Goal: Check status

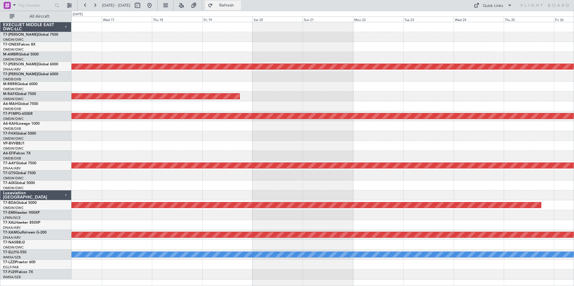
click at [231, 3] on button "Refresh" at bounding box center [223, 6] width 36 height 10
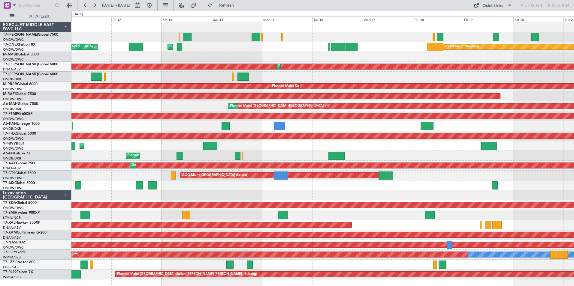
click at [152, 103] on div "Planned Maint [GEOGRAPHIC_DATA] ([GEOGRAPHIC_DATA] Intl) Planned Maint [GEOGRAP…" at bounding box center [322, 106] width 502 height 10
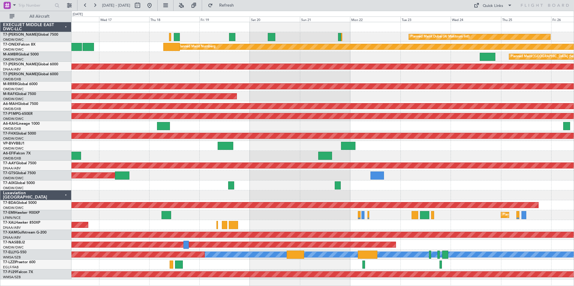
click at [217, 71] on div "Planned Maint Dubai (Al Maktoum Intl) Planned Maint Nurnberg Planned Maint [GEO…" at bounding box center [322, 151] width 502 height 258
click at [129, 47] on div "Planned Maint Nurnberg" at bounding box center [322, 47] width 502 height 10
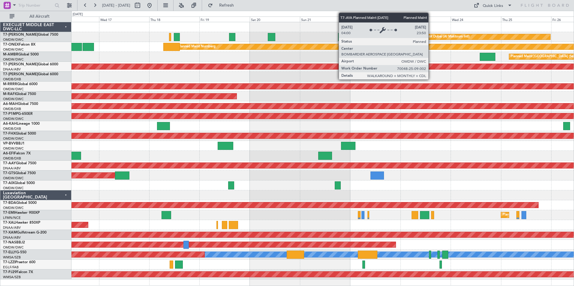
click at [431, 35] on div "Planned Maint Dubai (Al Maktoum Intl)" at bounding box center [439, 36] width 59 height 9
